Goal: Find specific page/section: Find specific page/section

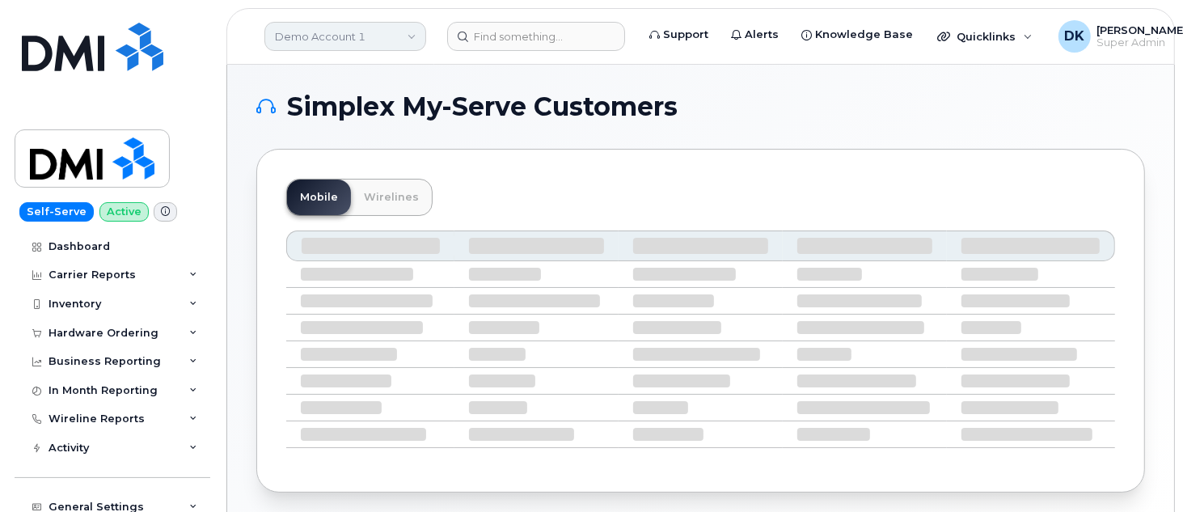
click at [385, 39] on link "Demo Account 1" at bounding box center [345, 36] width 162 height 29
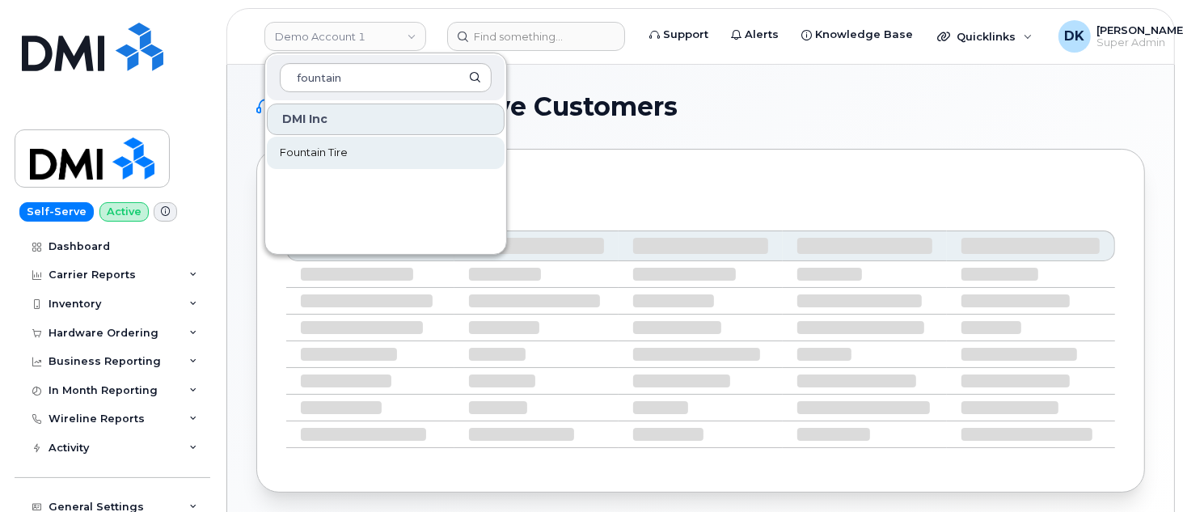
type input "fountain"
click at [318, 149] on span "Fountain Tire" at bounding box center [314, 153] width 68 height 16
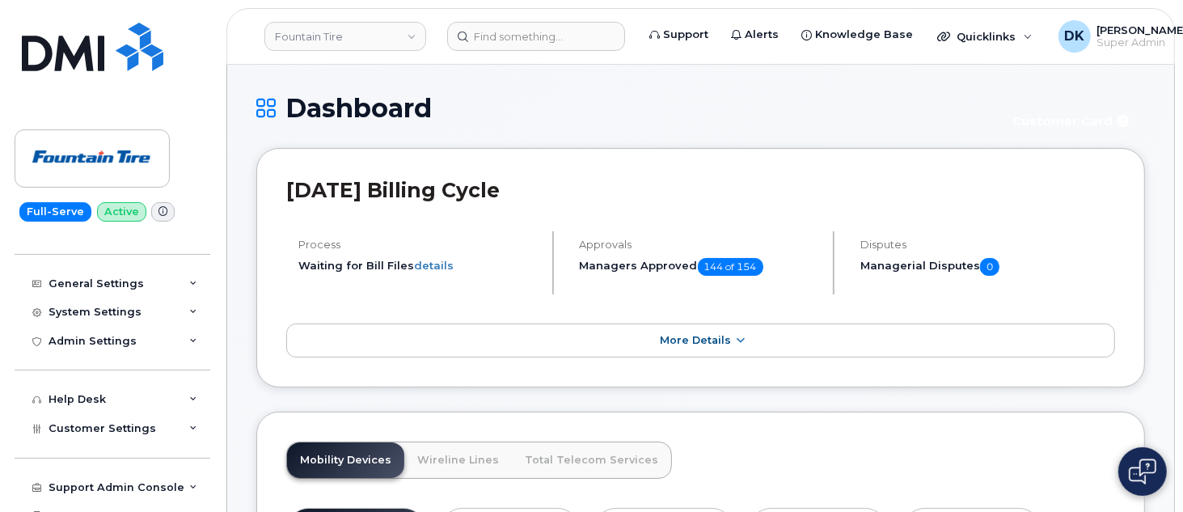
scroll to position [268, 0]
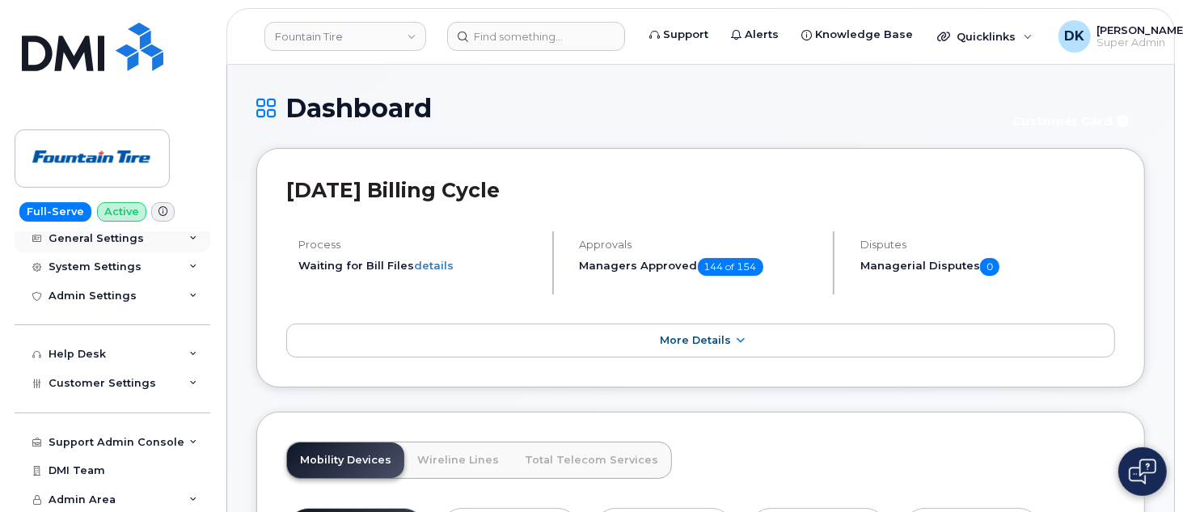
click at [195, 232] on div "General Settings" at bounding box center [113, 238] width 196 height 29
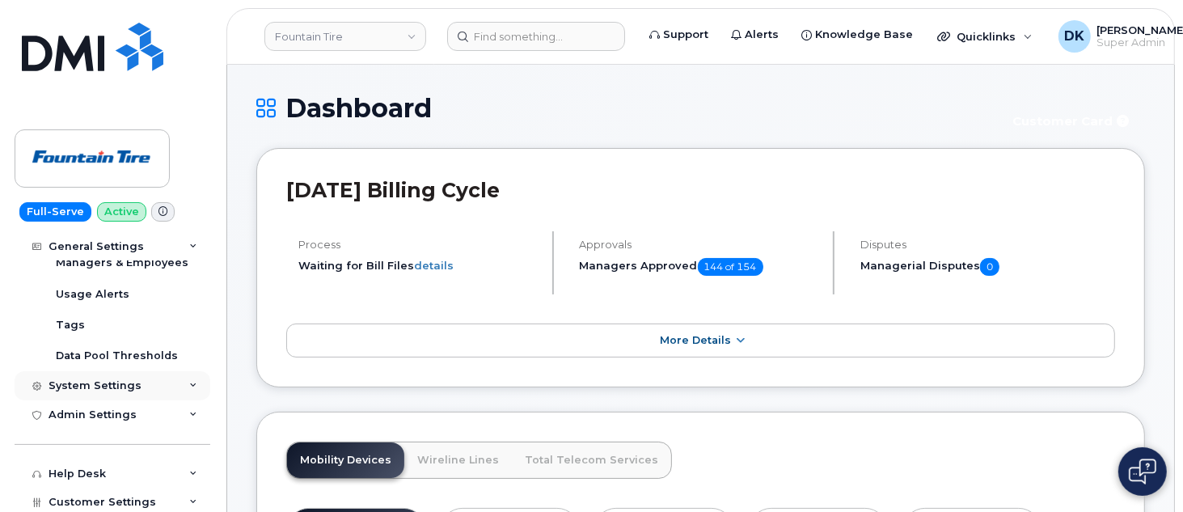
scroll to position [358, 0]
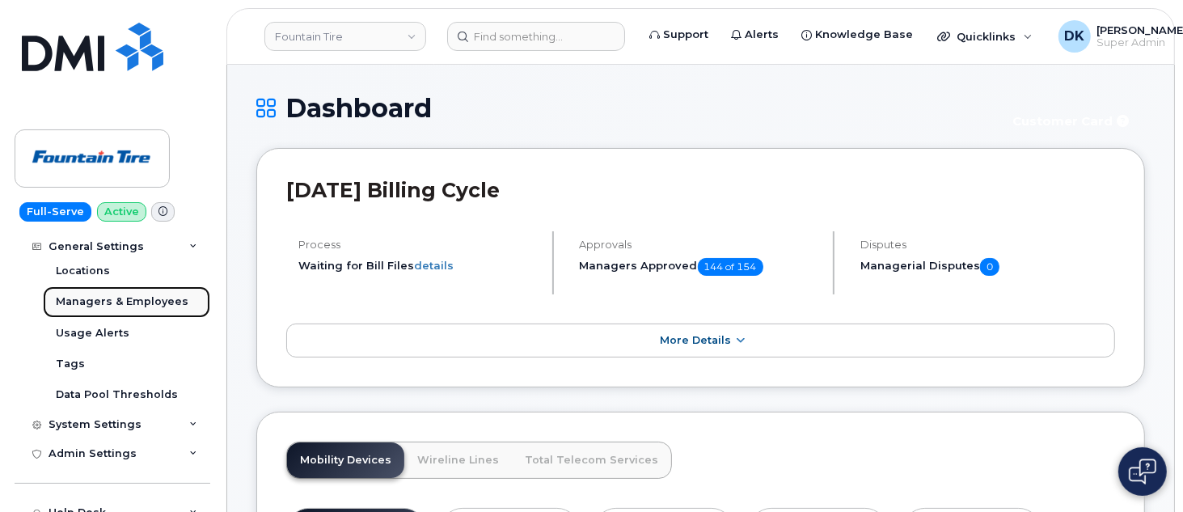
click at [150, 298] on div "Managers & Employees" at bounding box center [122, 301] width 133 height 15
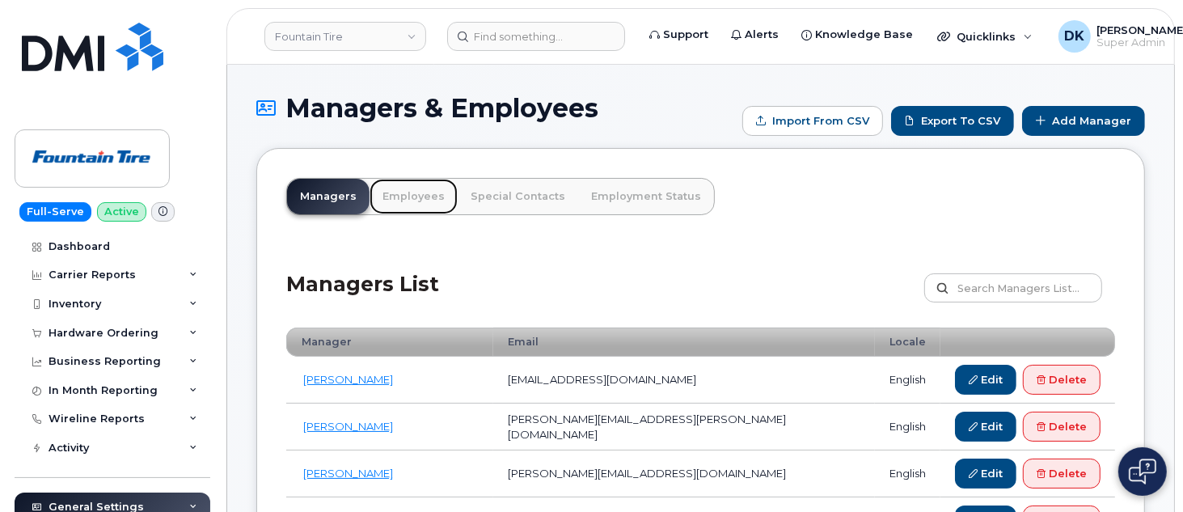
click at [415, 196] on link "Employees" at bounding box center [413, 197] width 88 height 36
